Goal: Find specific page/section: Locate a particular part of the current website

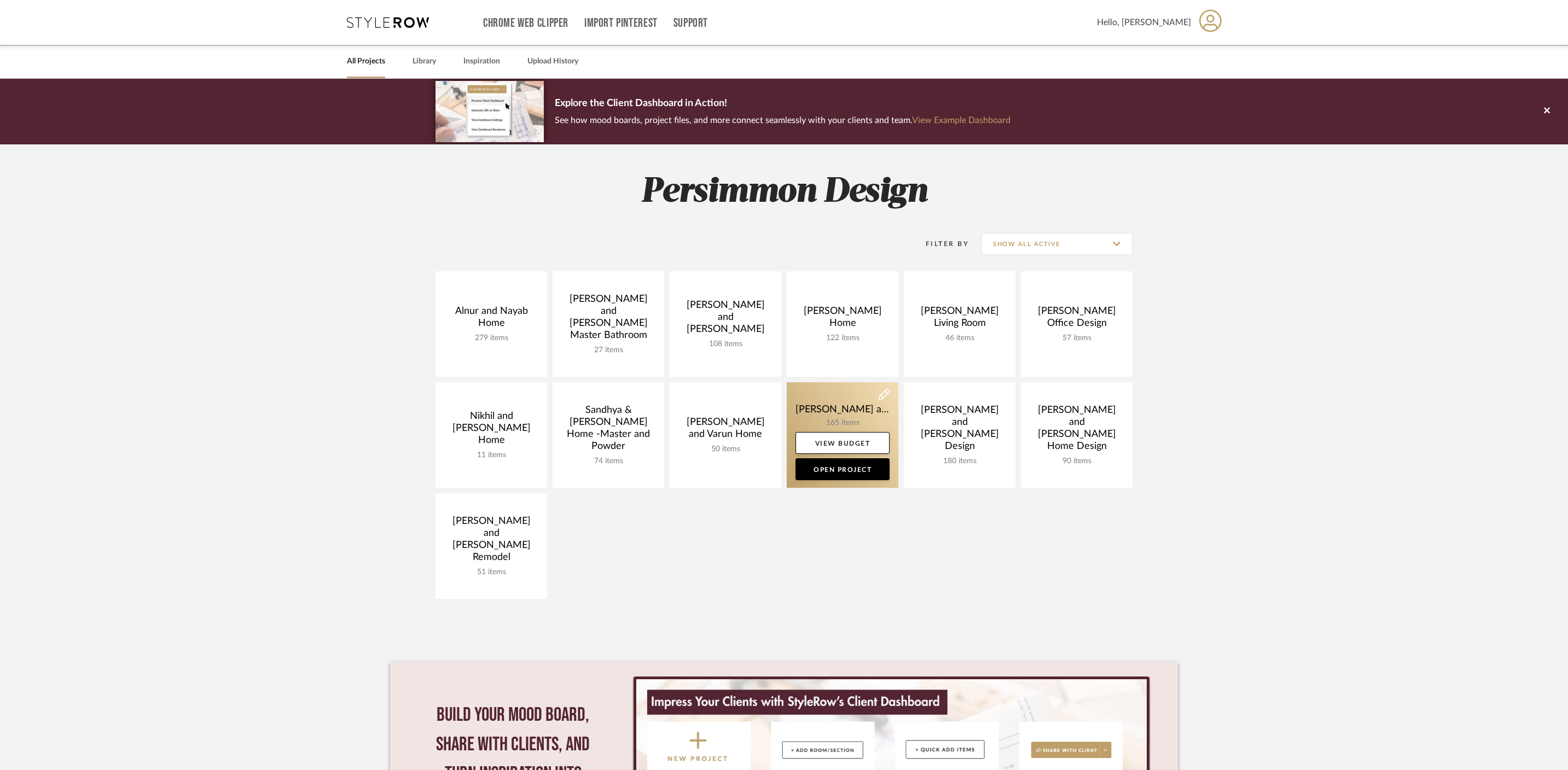
click at [854, 412] on link at bounding box center [842, 435] width 111 height 105
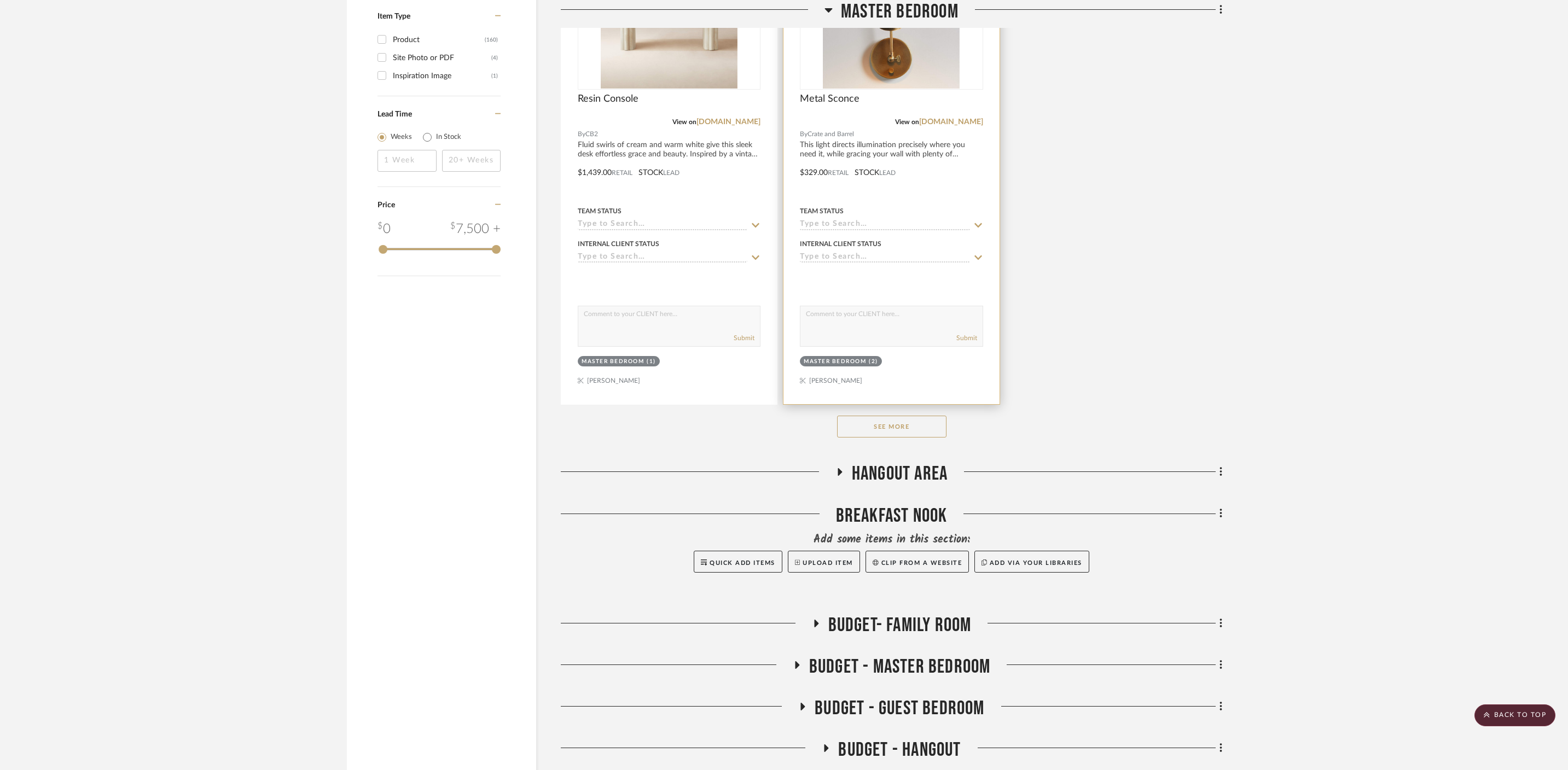
scroll to position [1564, 0]
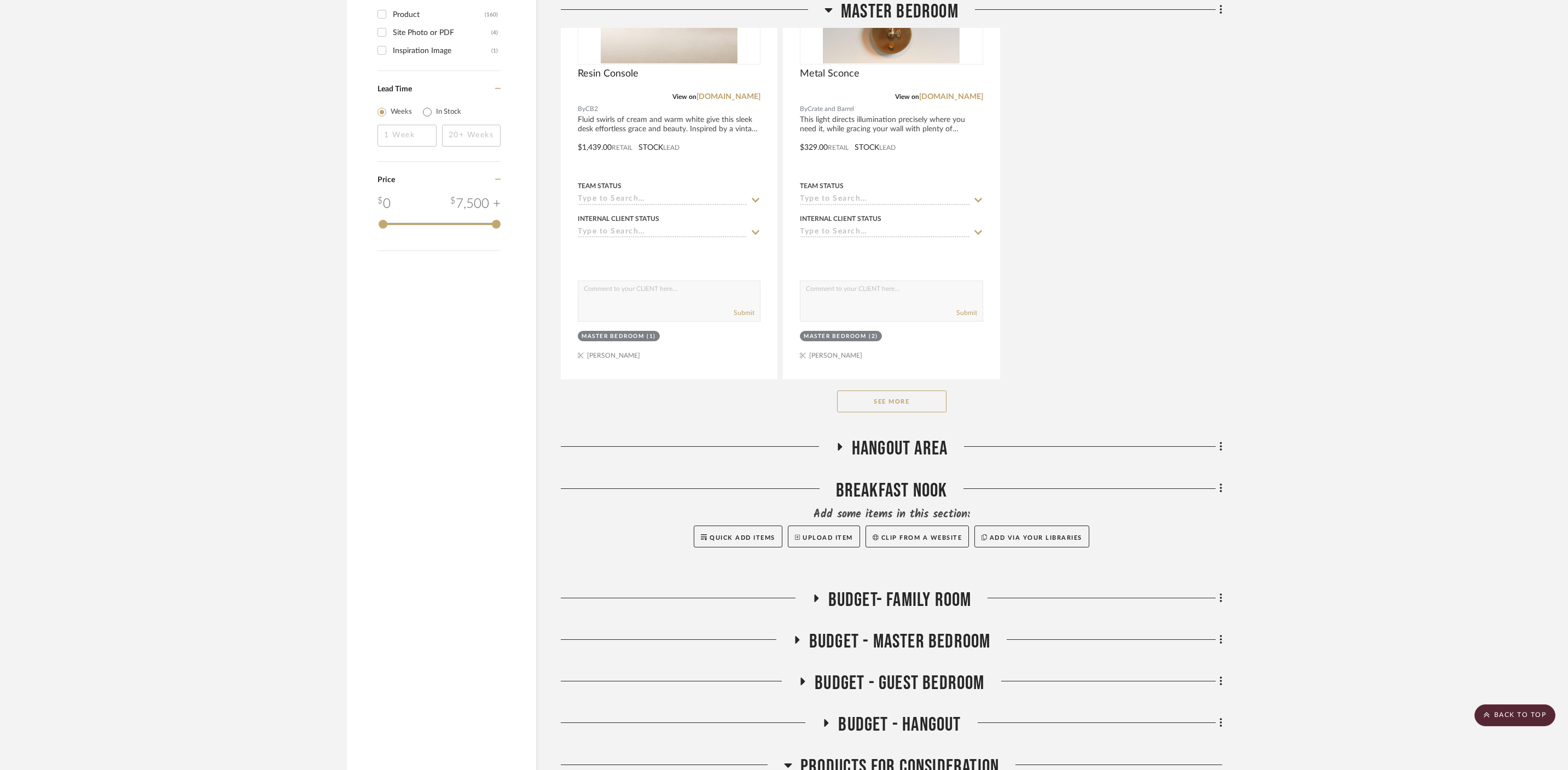
click at [898, 391] on button "See More" at bounding box center [891, 402] width 110 height 22
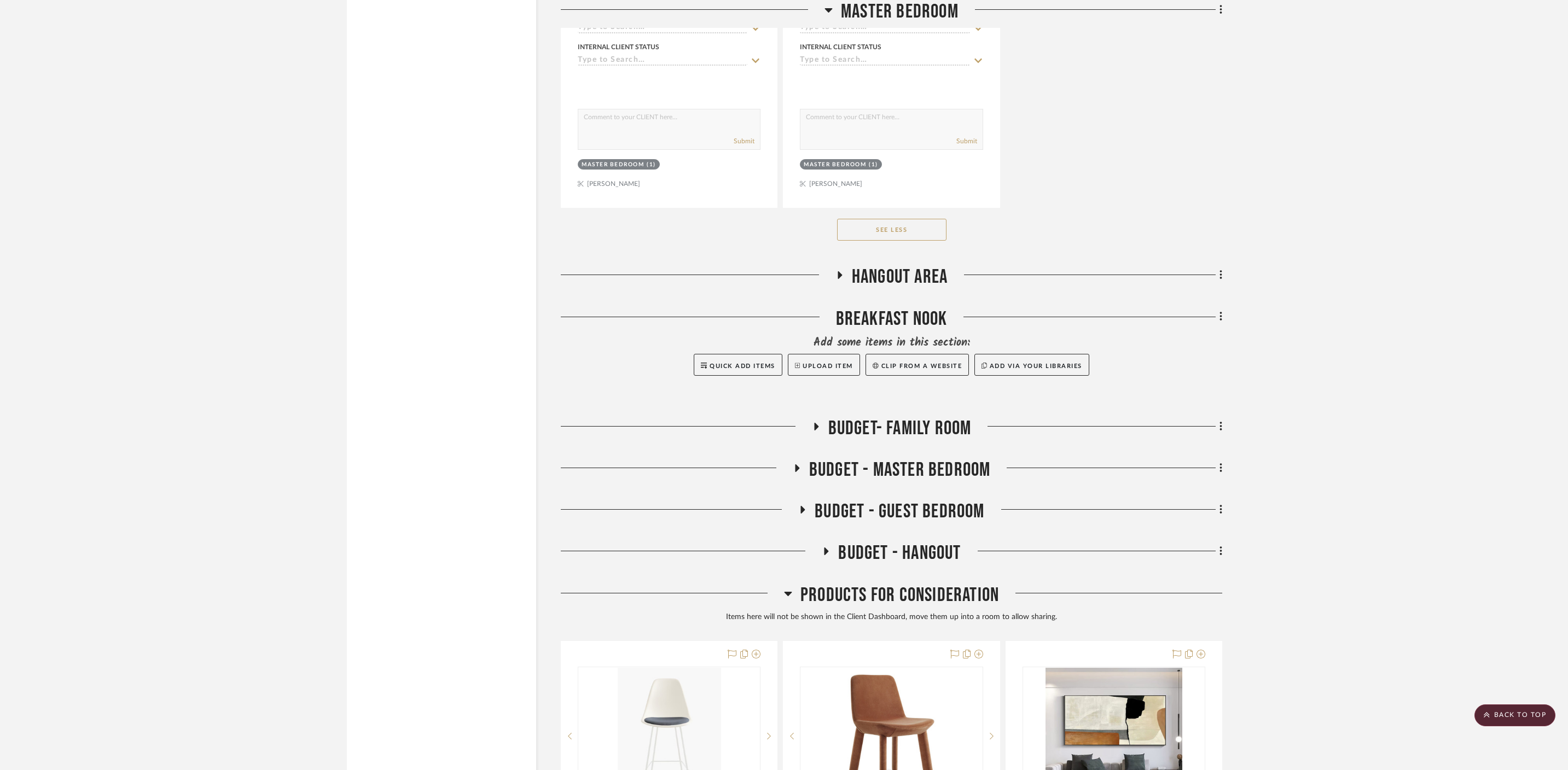
scroll to position [2728, 0]
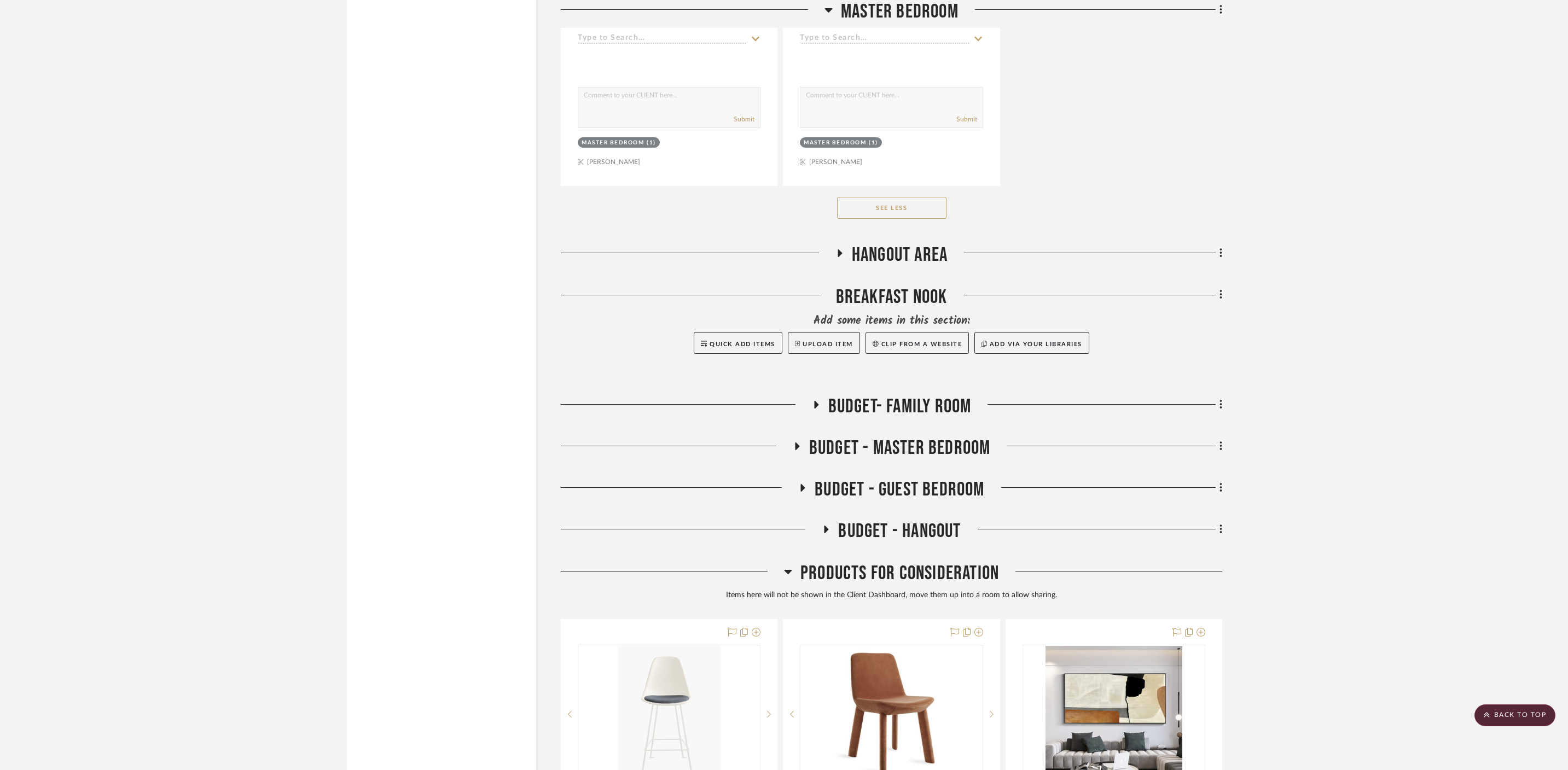
click at [847, 244] on h3 "Hangout Area" at bounding box center [891, 256] width 112 height 24
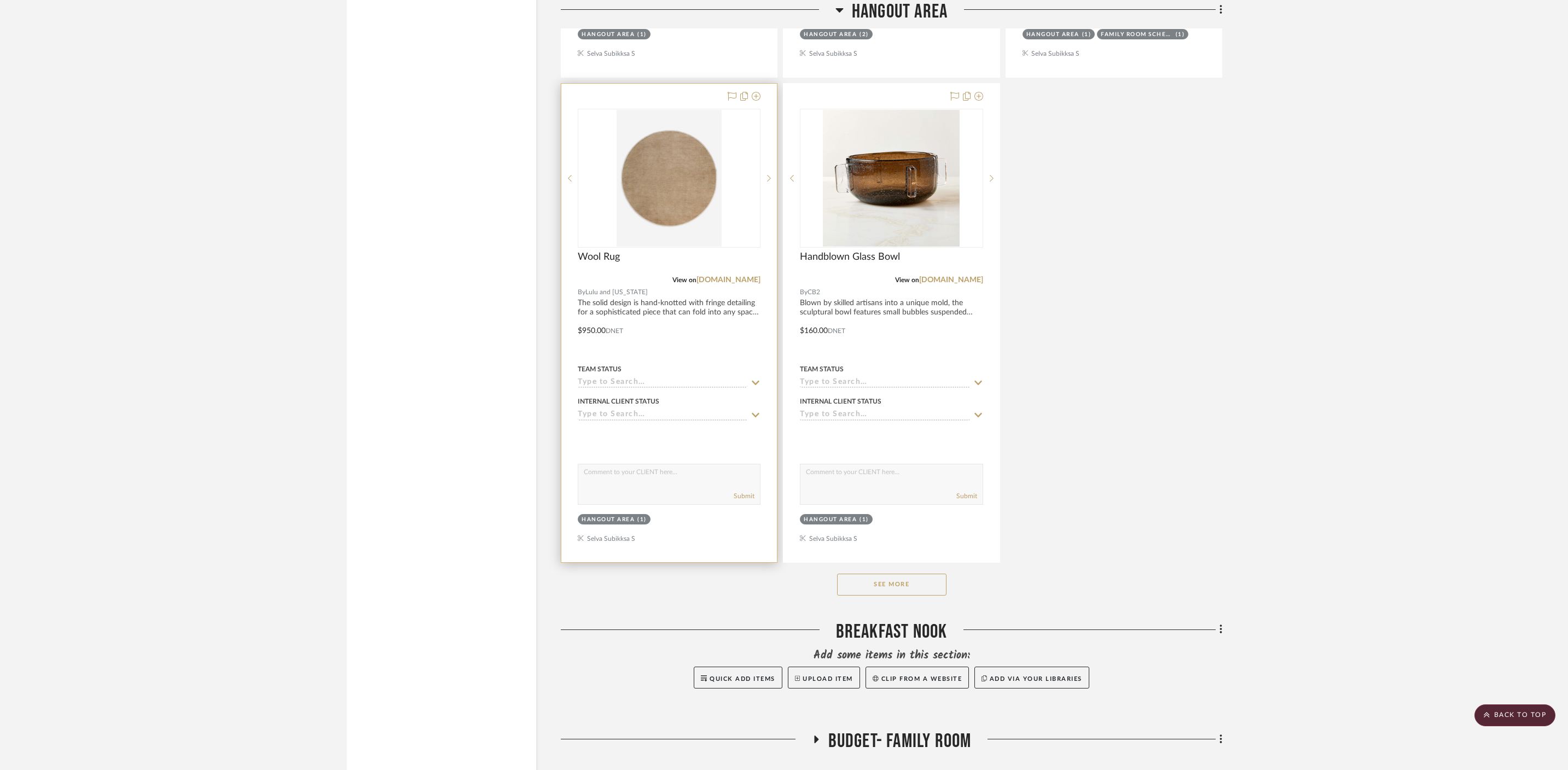
scroll to position [3920, 0]
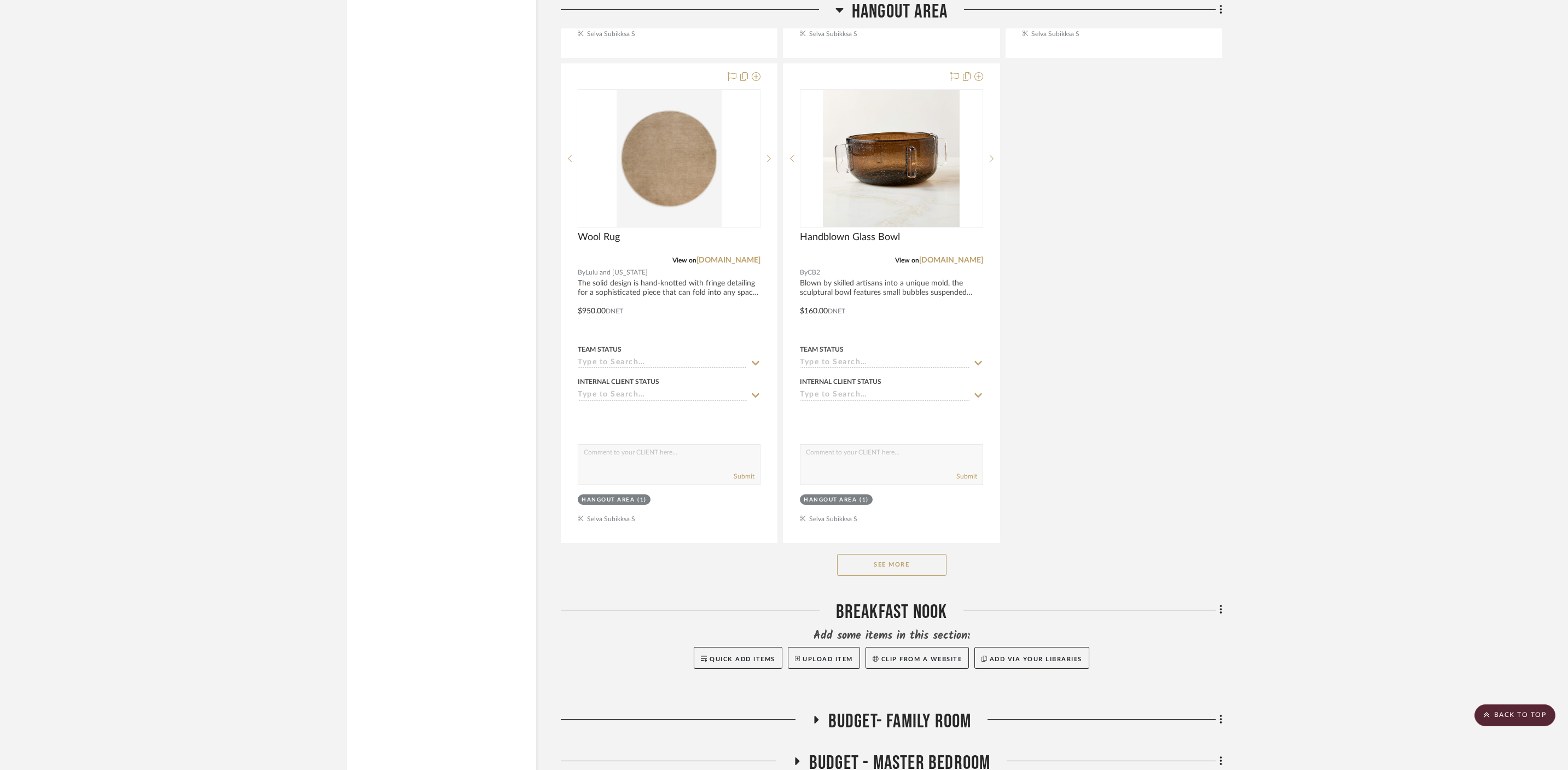
click at [872, 554] on button "See More" at bounding box center [891, 565] width 110 height 22
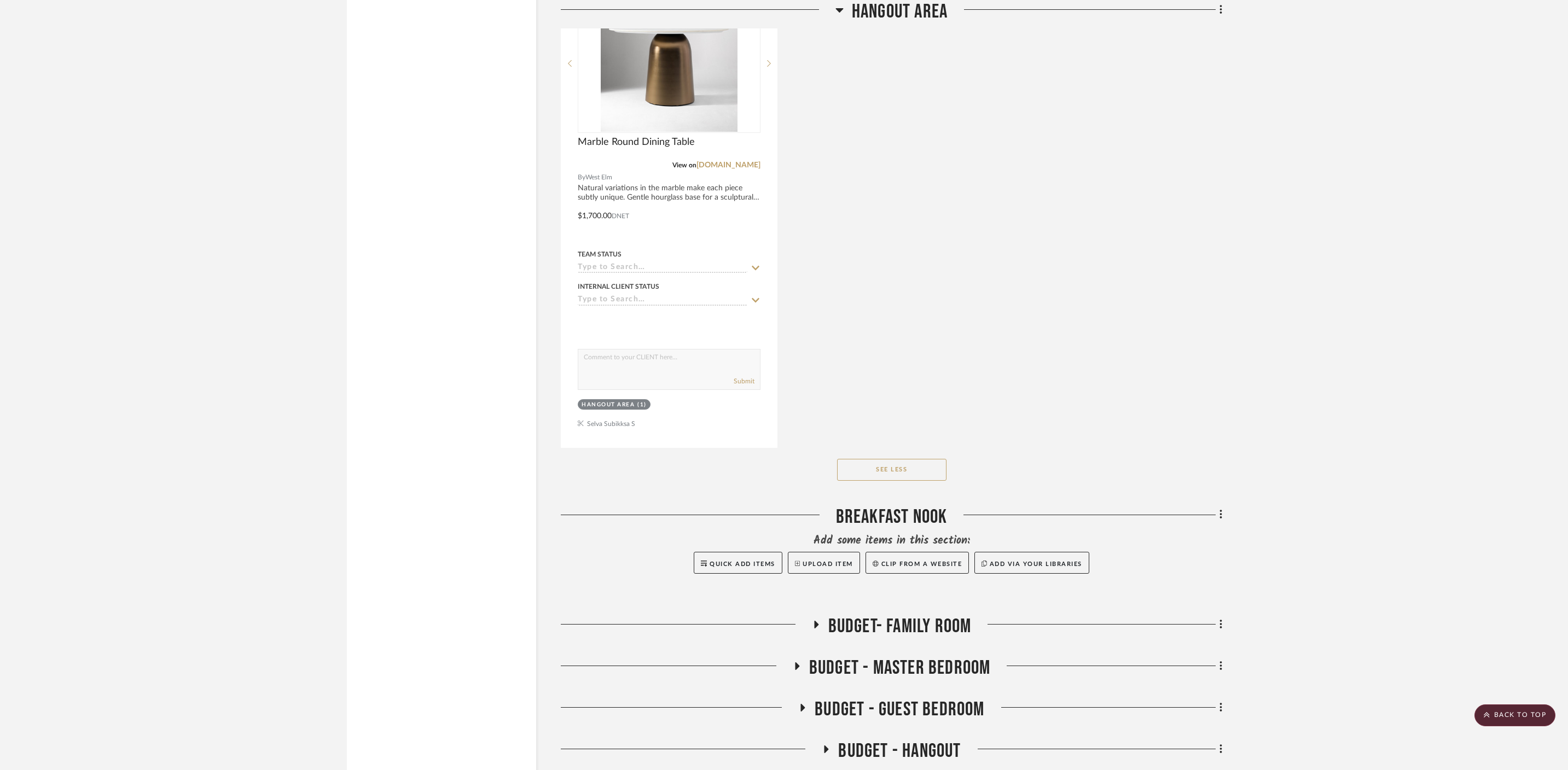
scroll to position [5003, 0]
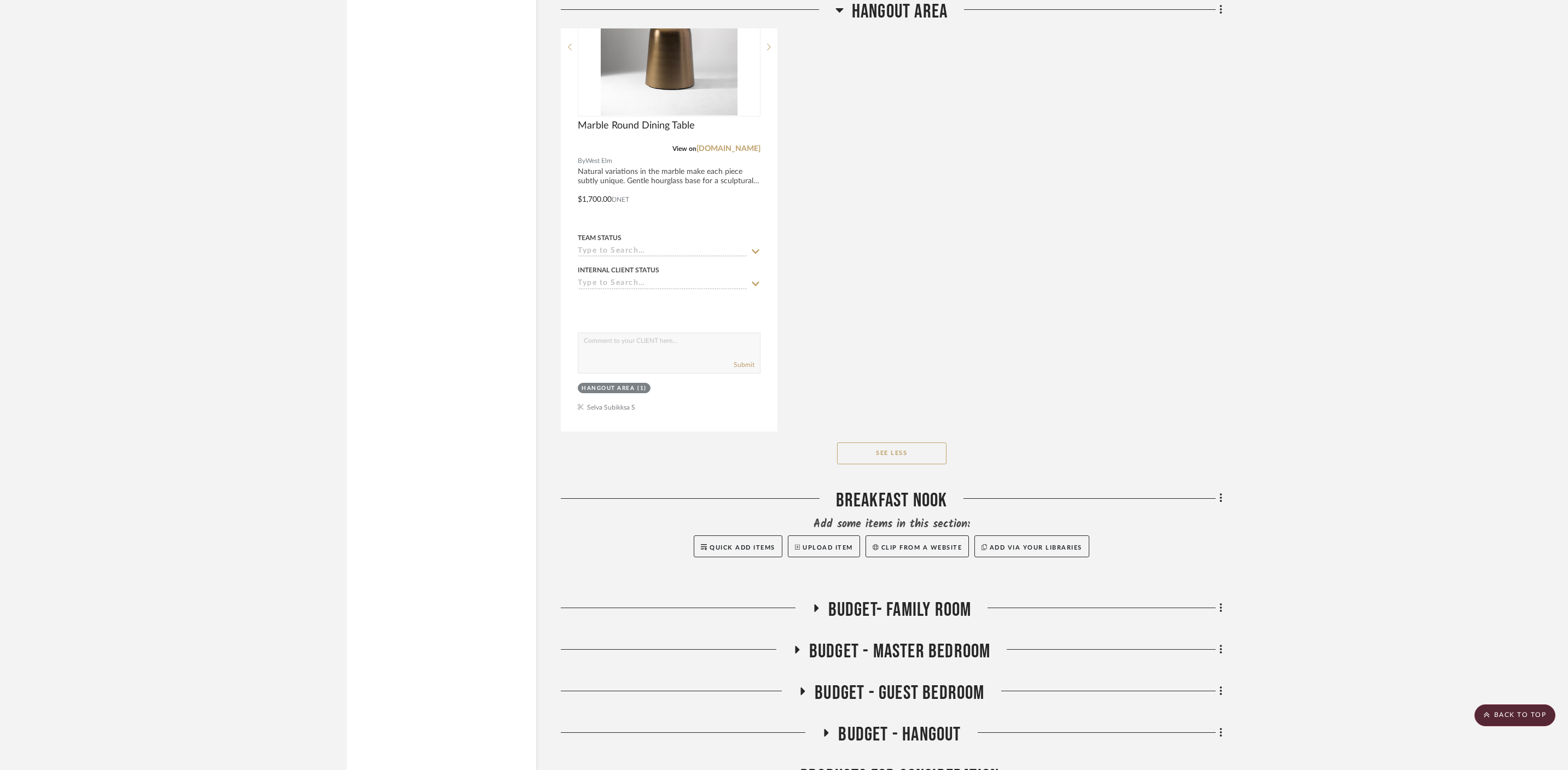
click at [889, 442] on button "See Less" at bounding box center [891, 453] width 110 height 22
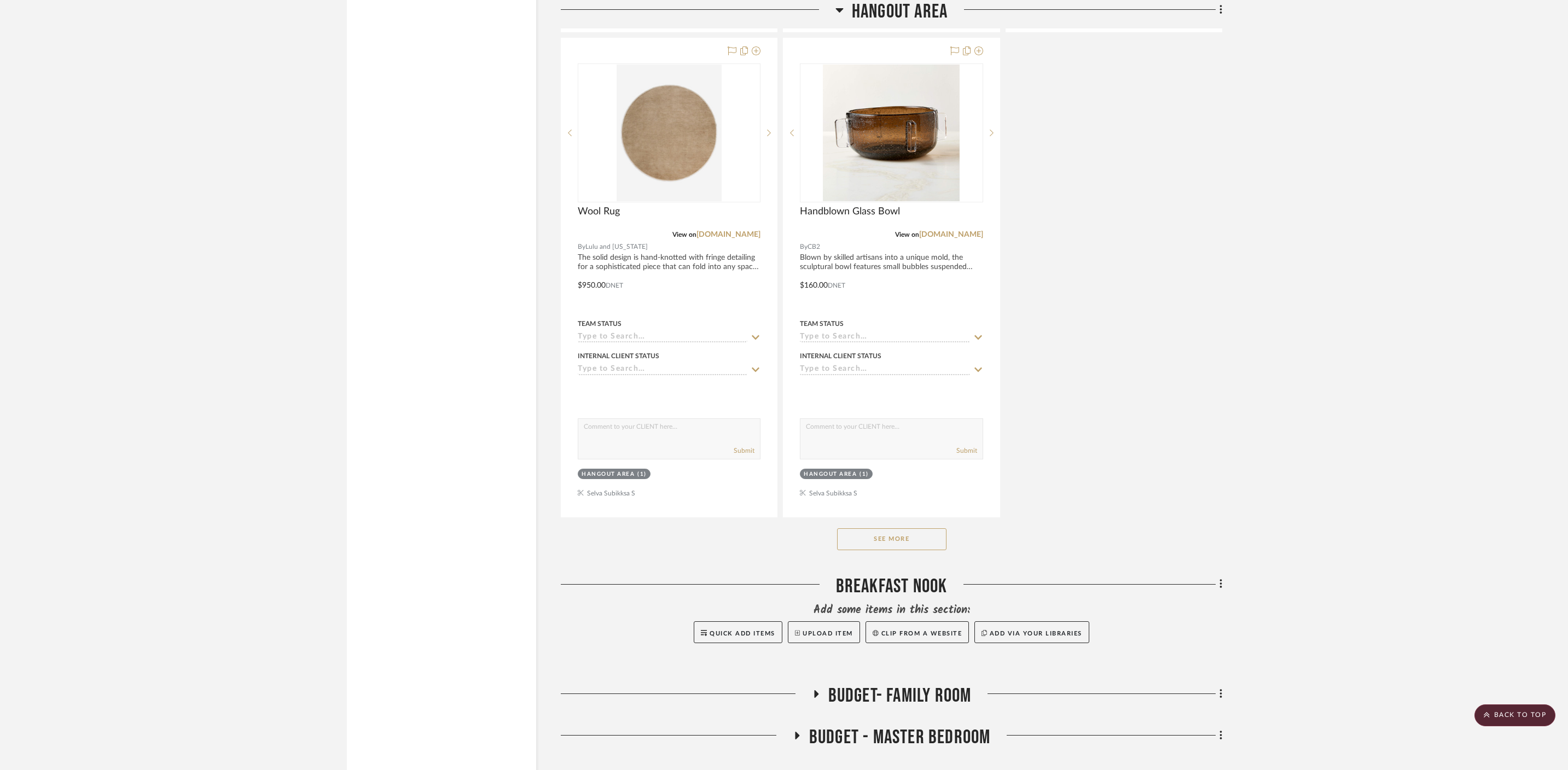
scroll to position [2748, 0]
